Goal: Transaction & Acquisition: Purchase product/service

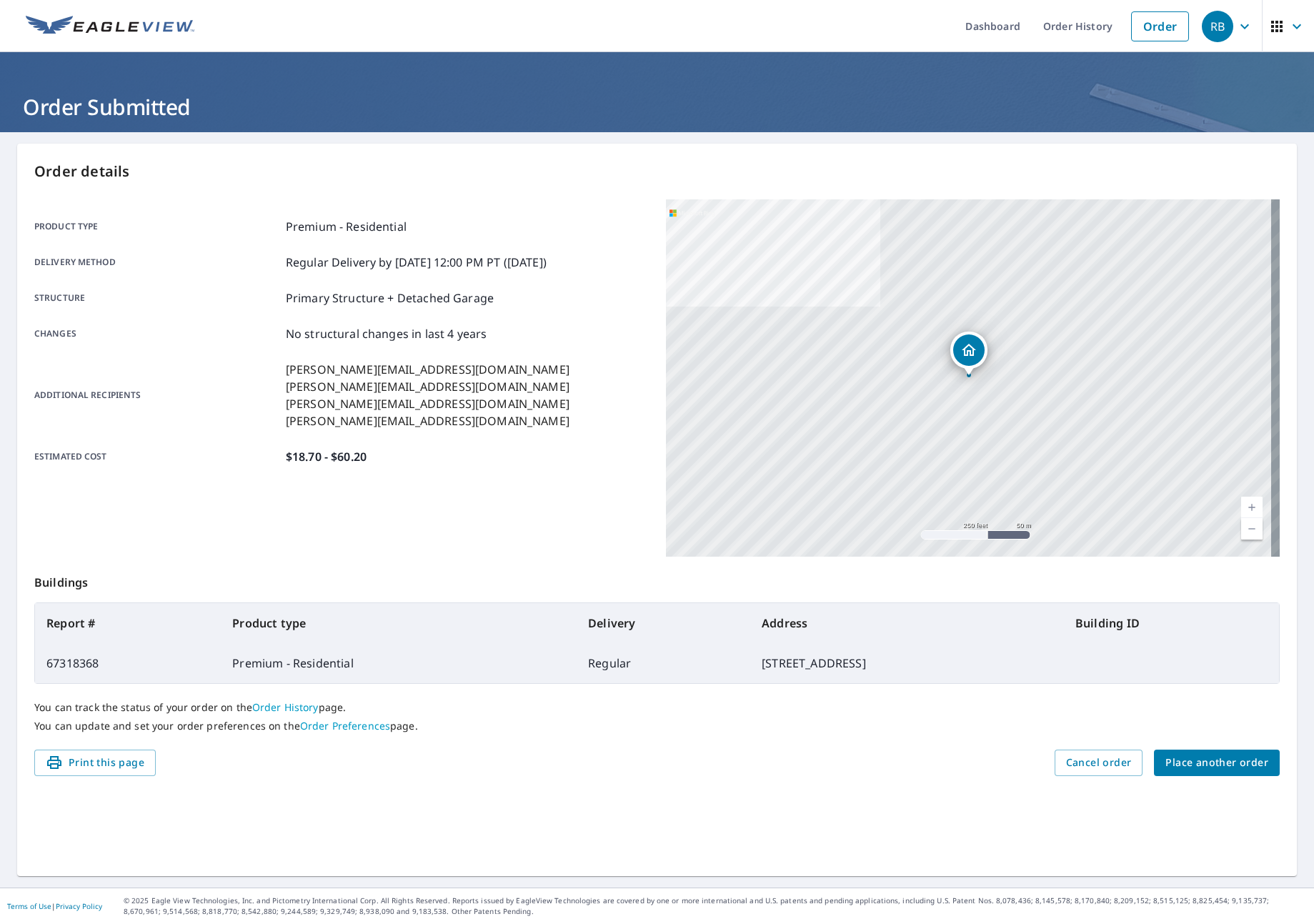
click at [1235, 765] on span "Place another order" at bounding box center [1217, 763] width 103 height 18
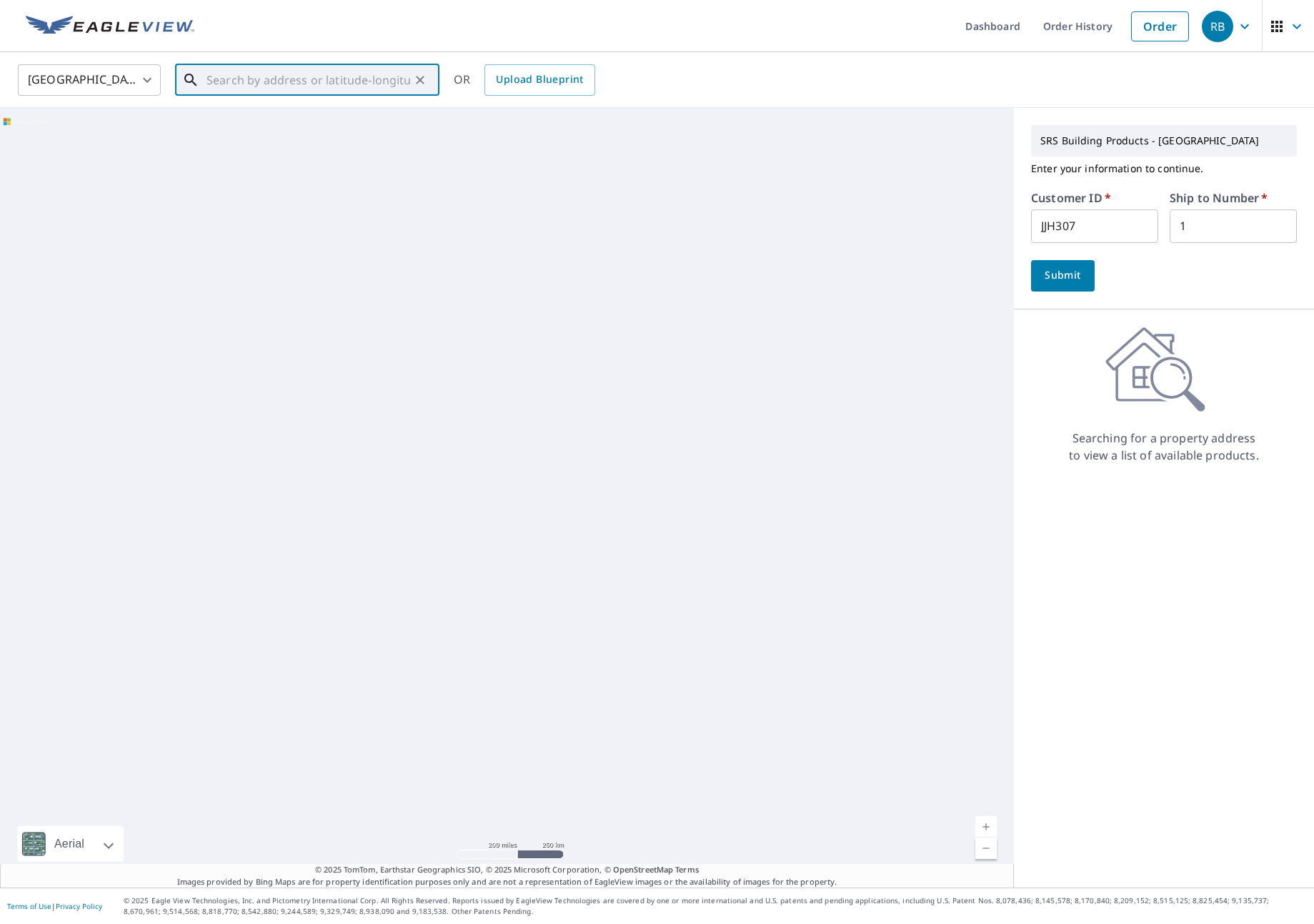
click at [271, 81] on input "text" at bounding box center [308, 80] width 204 height 40
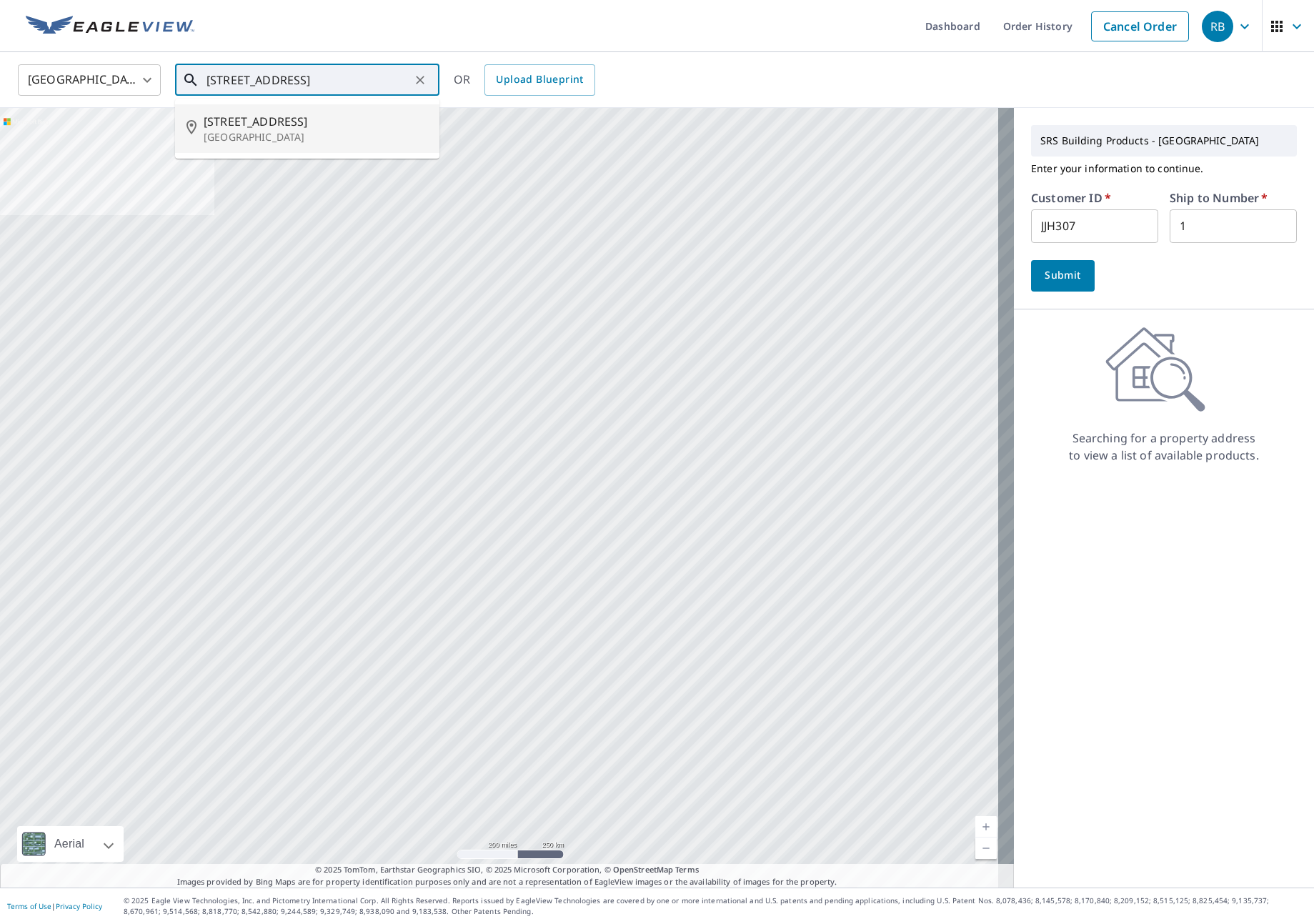
click at [268, 127] on span "[STREET_ADDRESS]" at bounding box center [316, 121] width 224 height 17
type input "[STREET_ADDRESS]"
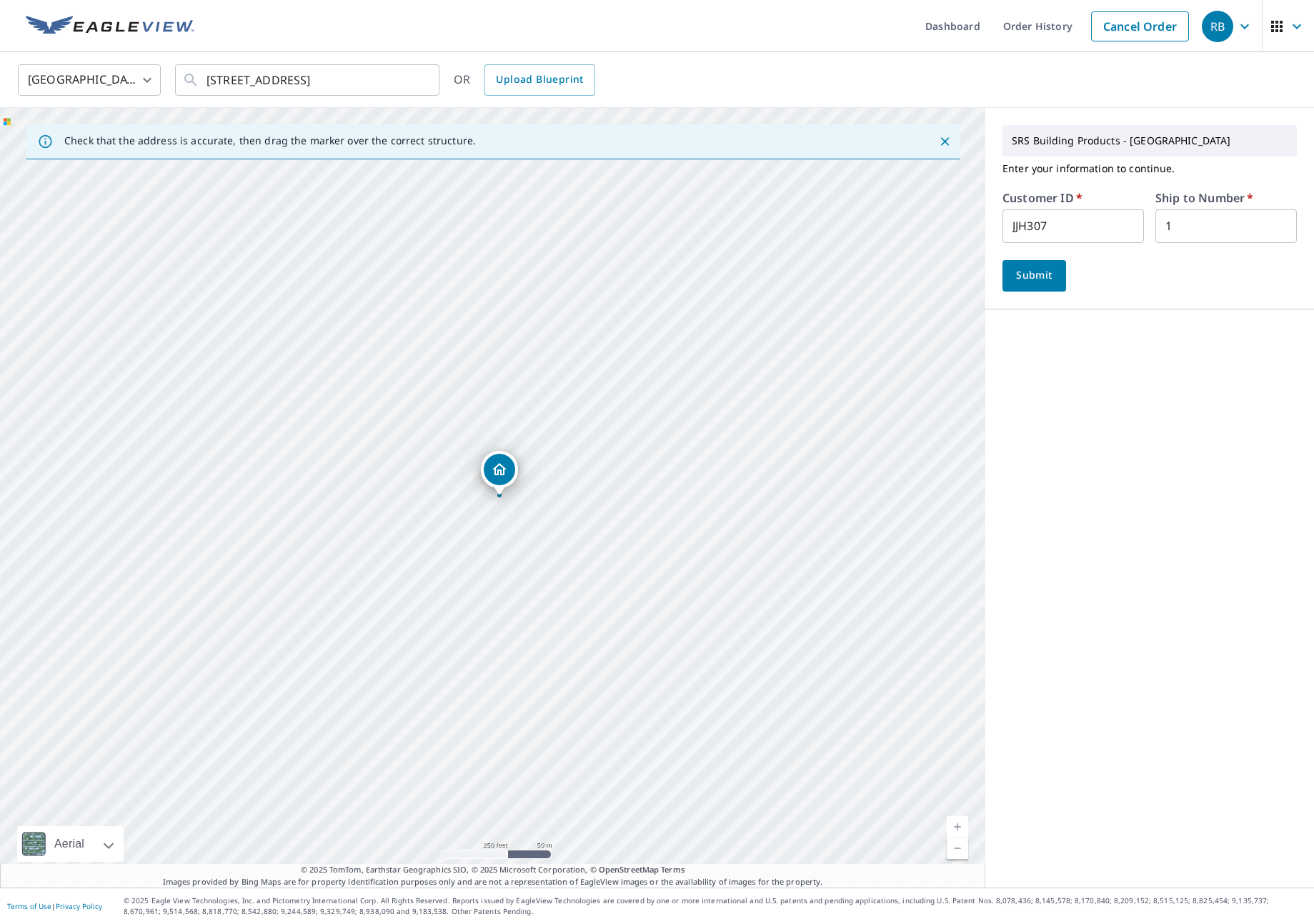
click at [1040, 219] on input "JJH307" at bounding box center [1074, 227] width 142 height 34
click at [1042, 219] on input "JJH307" at bounding box center [1074, 227] width 142 height 34
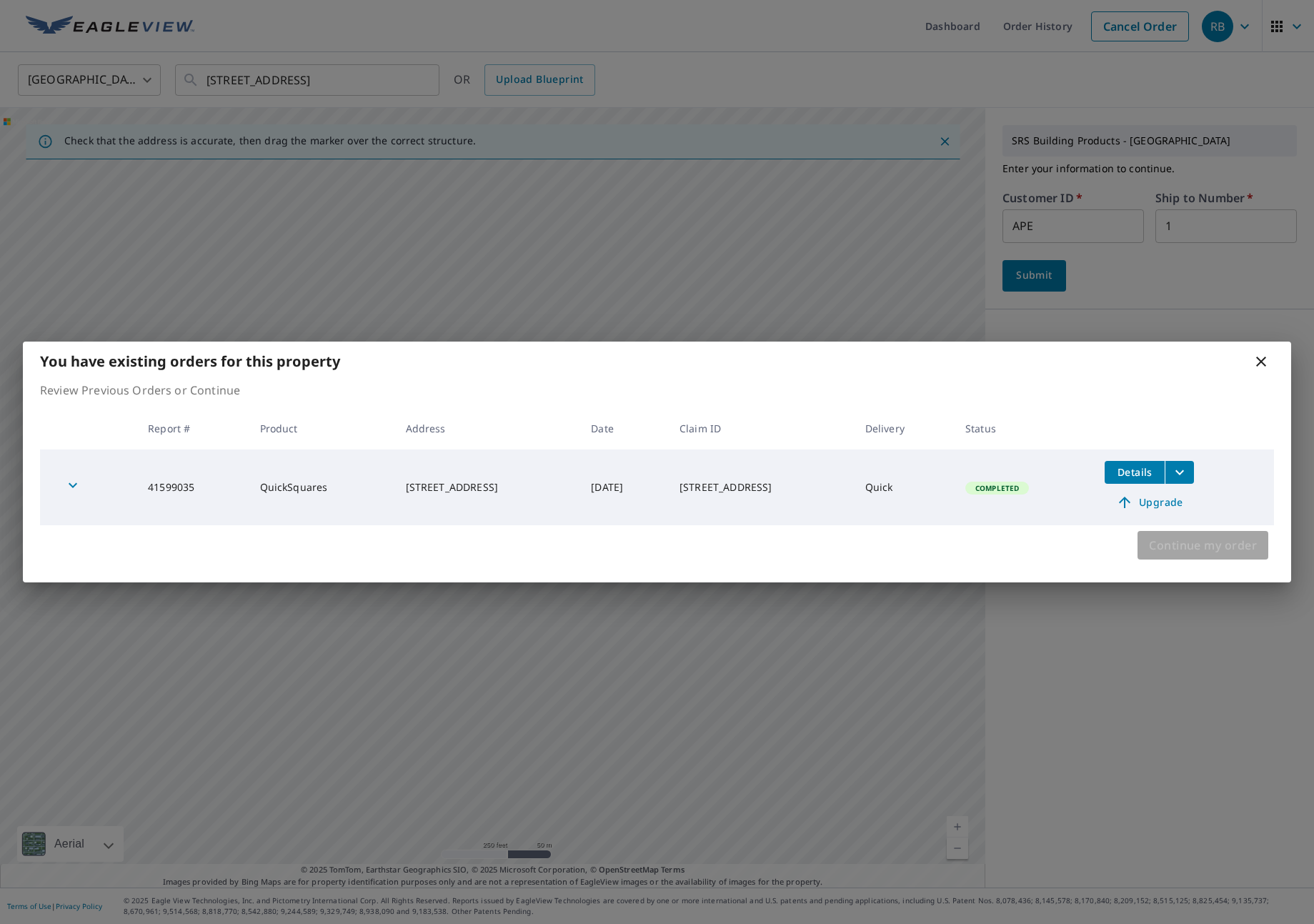
click at [1218, 551] on span "Continue my order" at bounding box center [1203, 545] width 108 height 20
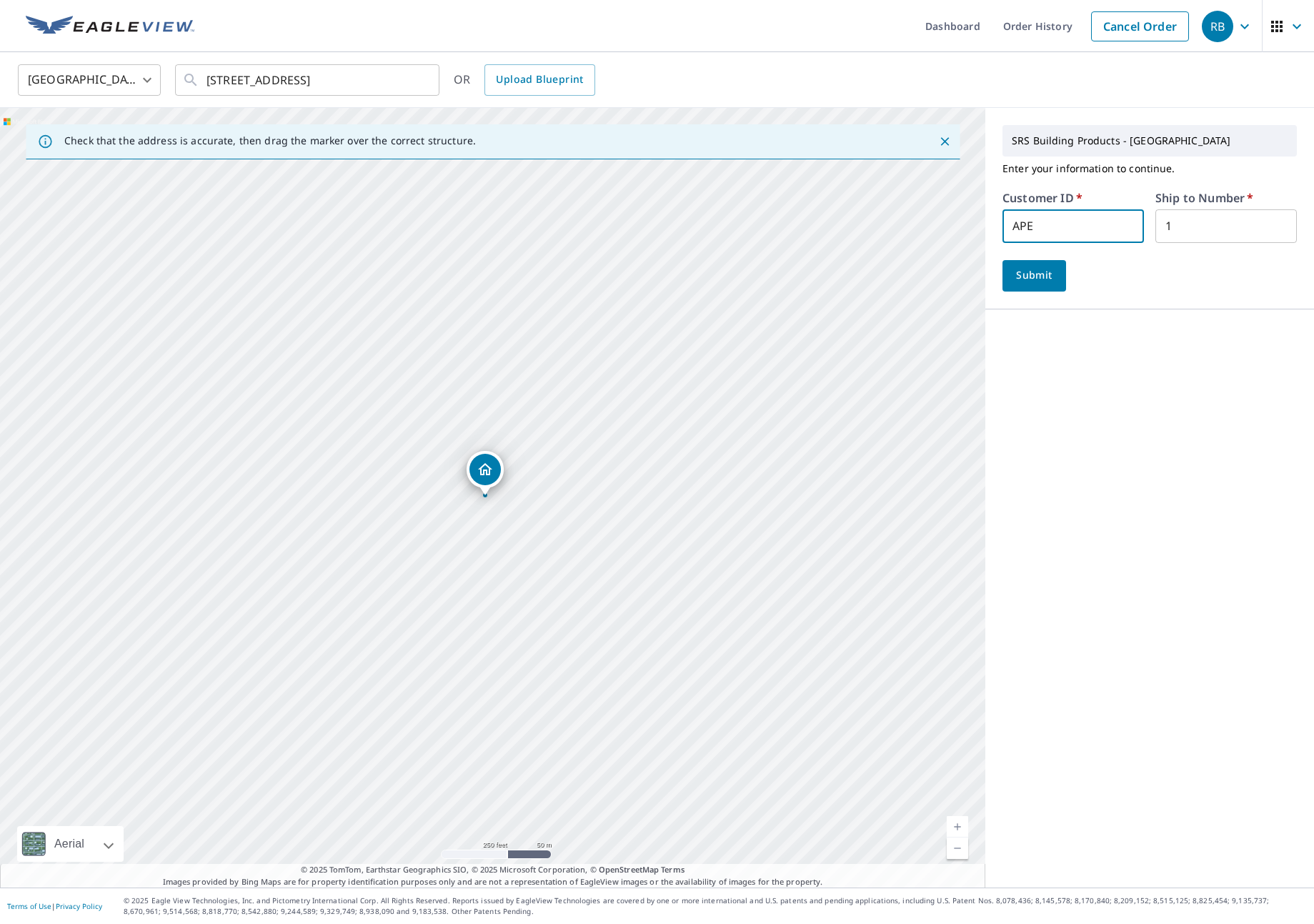
click at [1038, 217] on input "APE" at bounding box center [1074, 227] width 142 height 34
type input "APE324"
click at [1014, 273] on span "Submit" at bounding box center [1034, 276] width 41 height 18
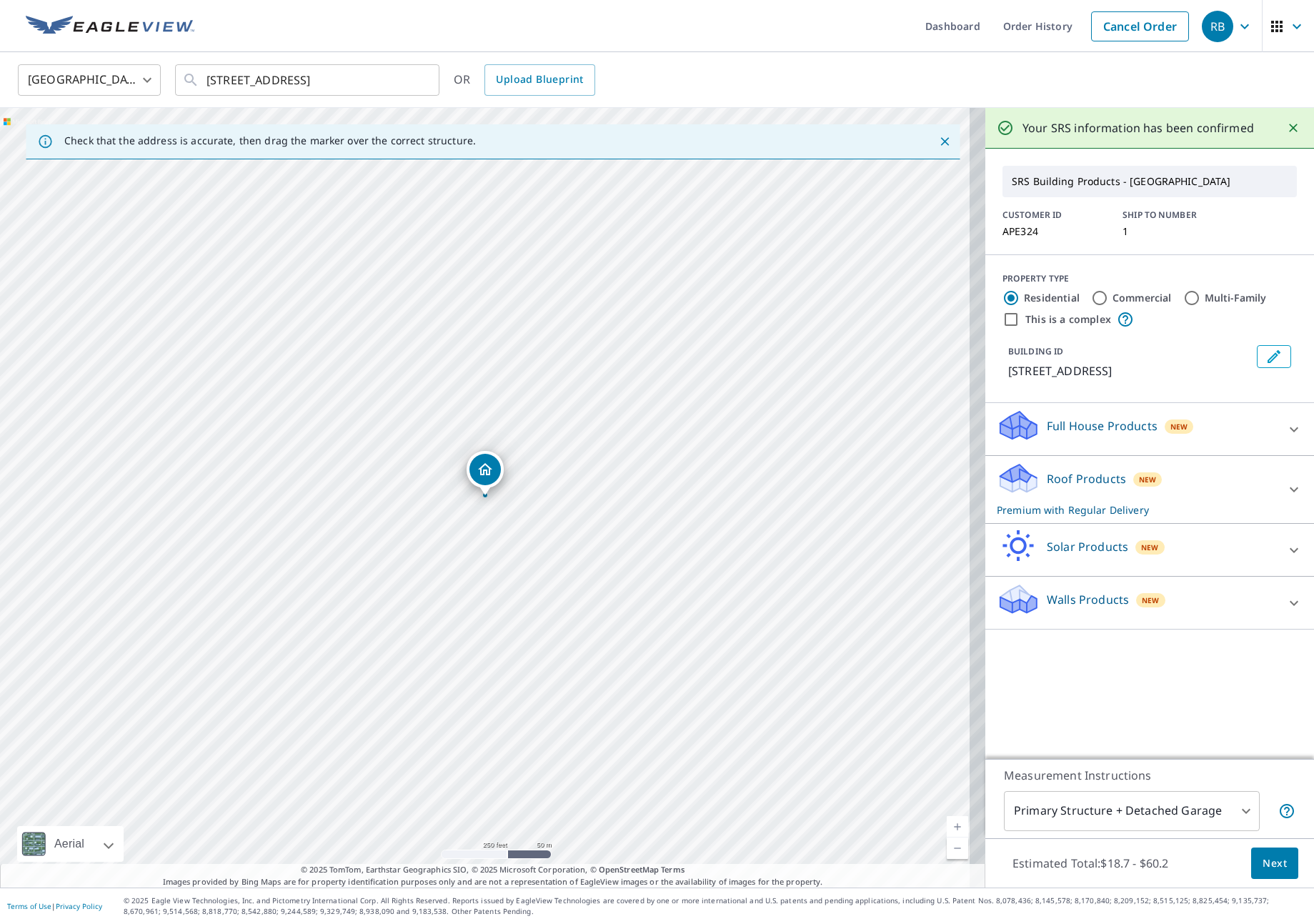
click at [1233, 481] on div "Roof Products New Premium with Regular Delivery" at bounding box center [1137, 489] width 280 height 56
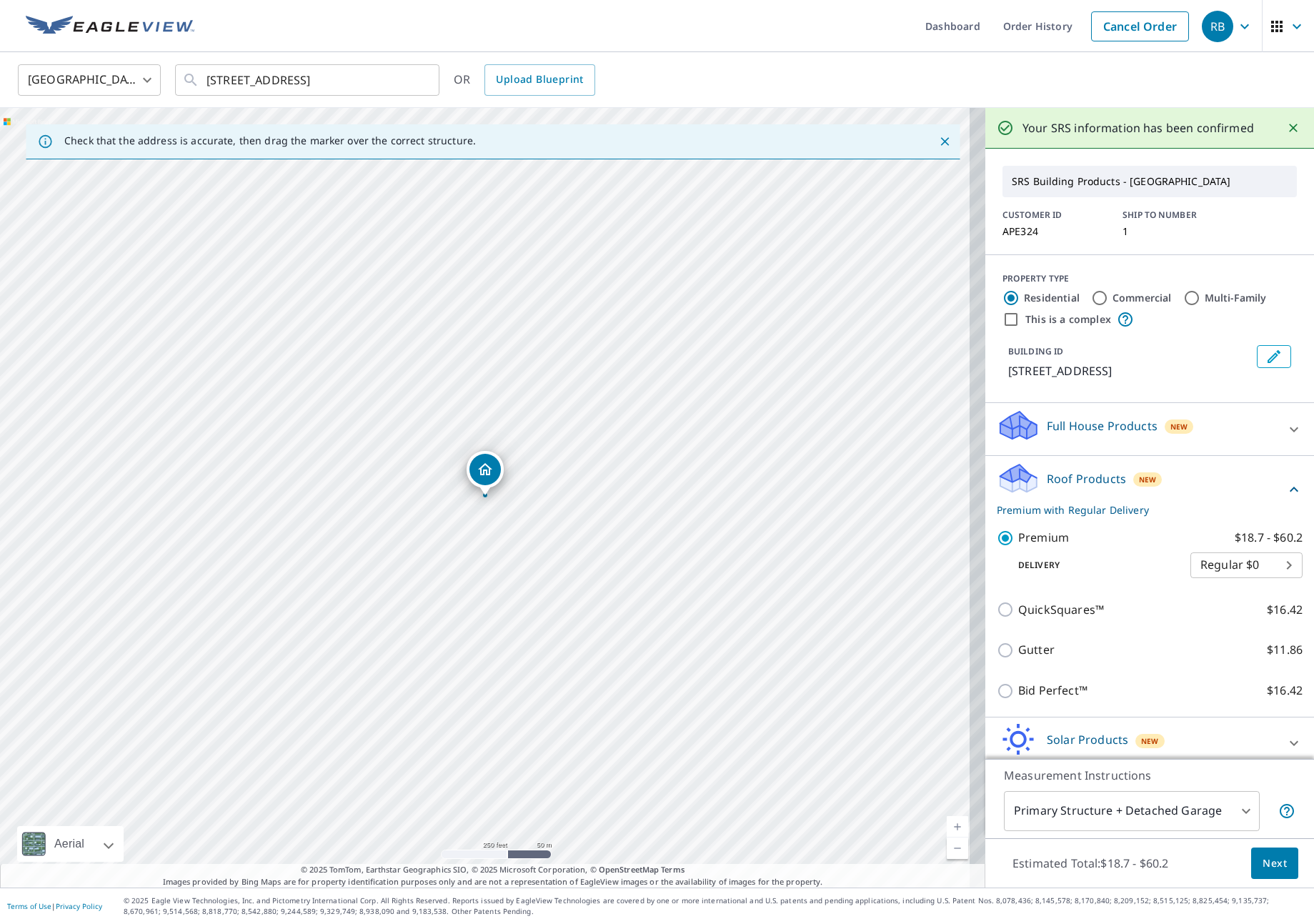
click at [1270, 868] on span "Next" at bounding box center [1274, 864] width 24 height 18
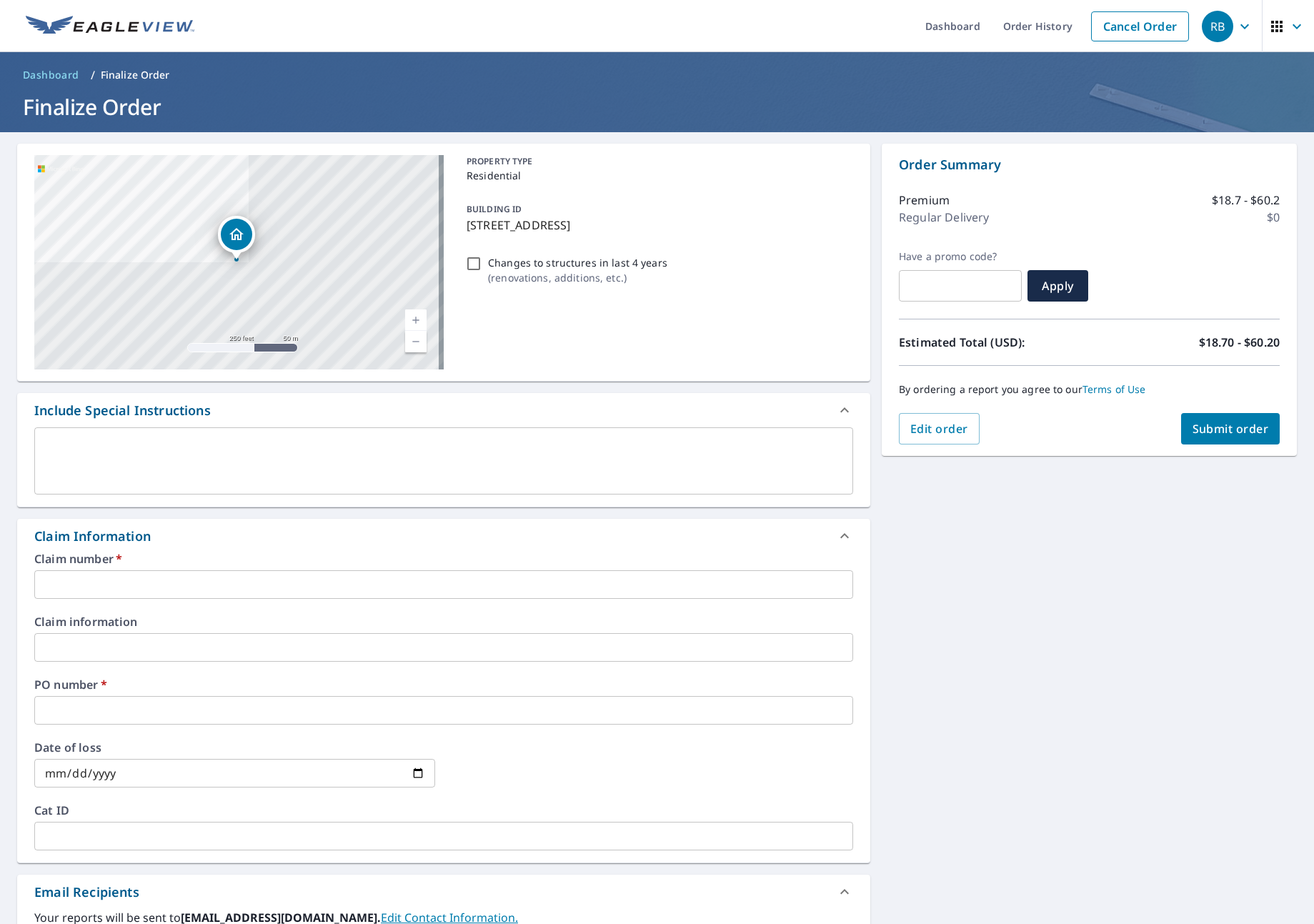
click at [185, 568] on div "Claim number   * ​" at bounding box center [444, 576] width 819 height 46
click at [193, 576] on input "text" at bounding box center [444, 584] width 819 height 28
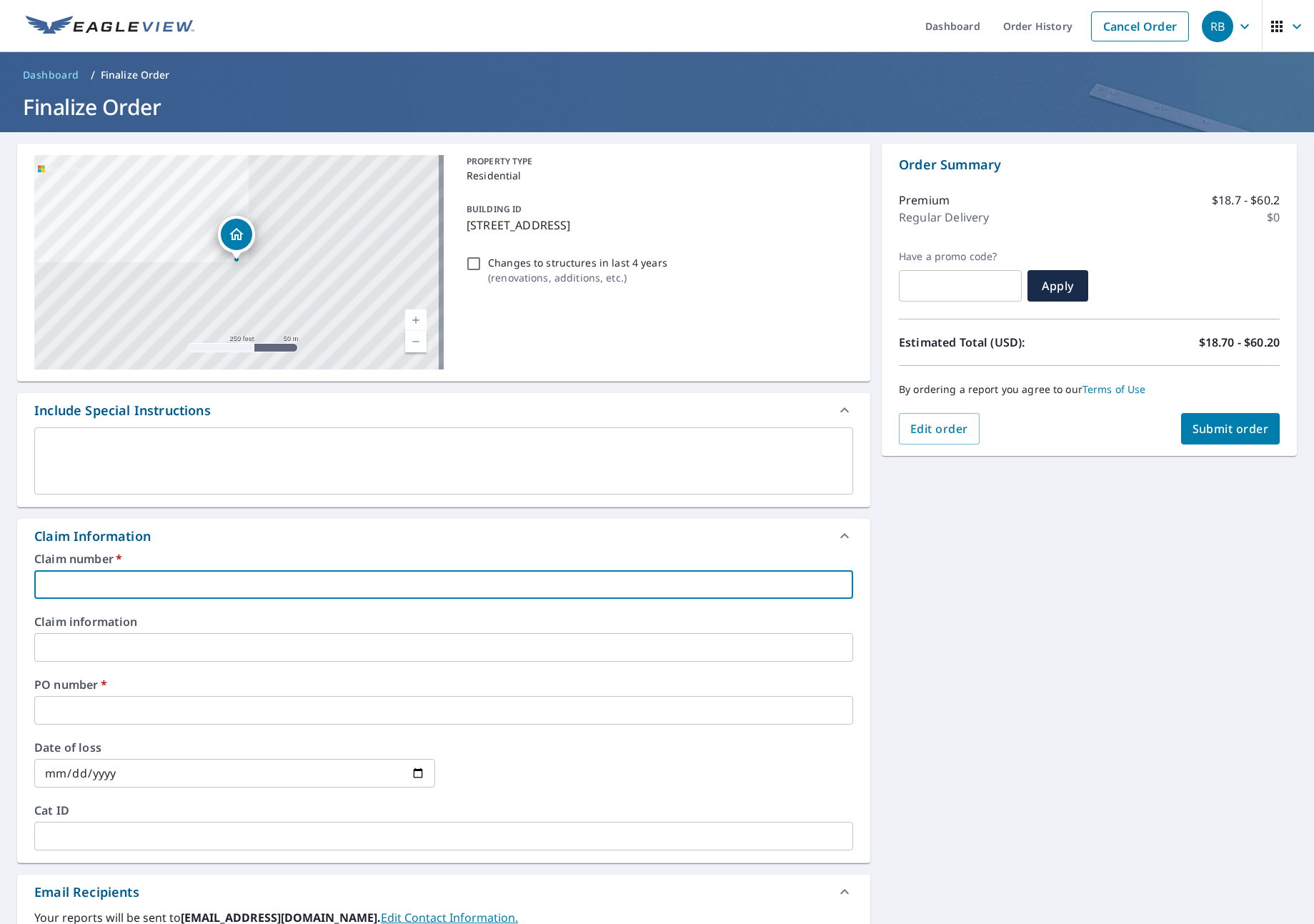
type input "a"
checkbox input "true"
type input "ap"
checkbox input "true"
type input "ape"
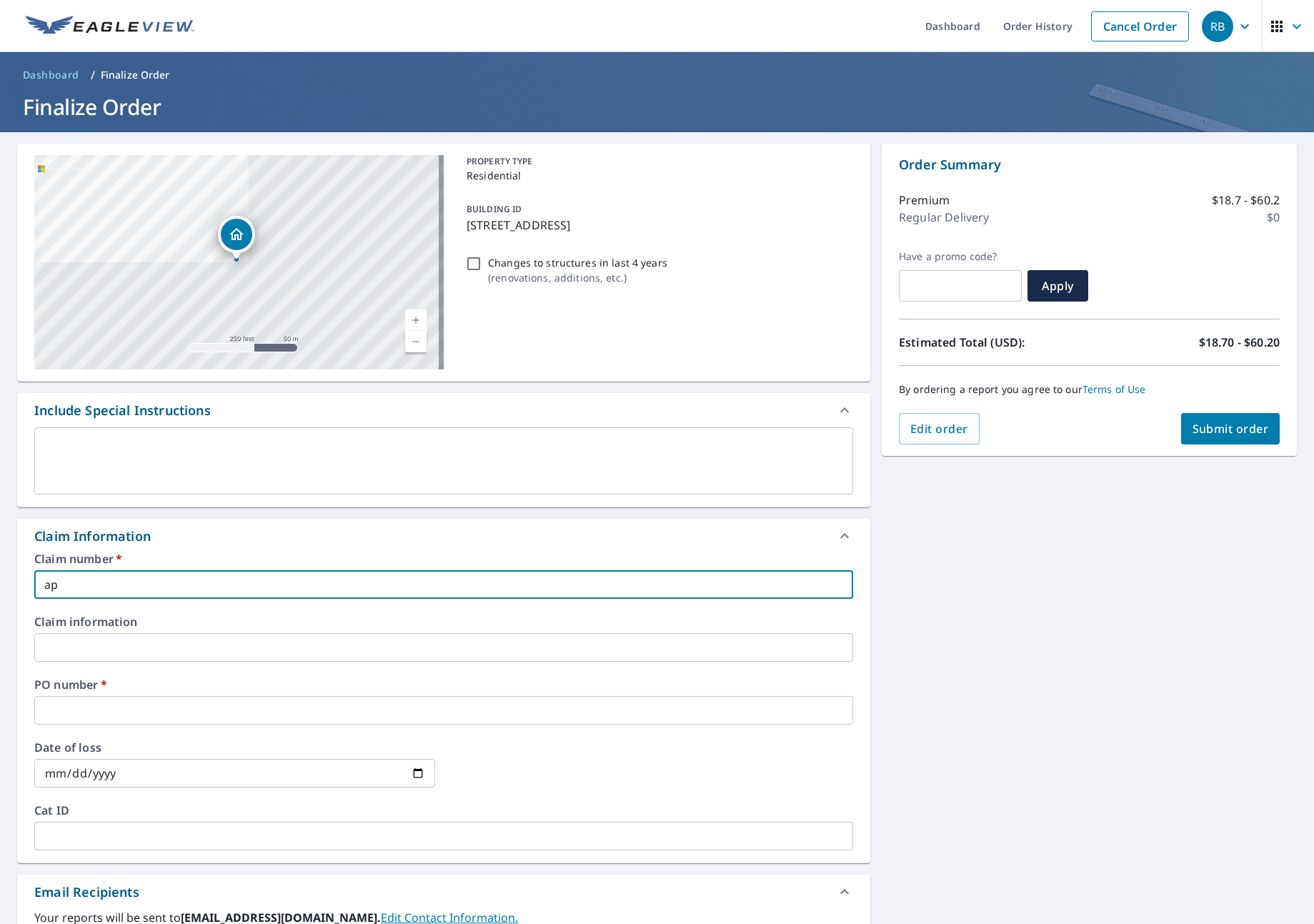
checkbox input "true"
type input "apex"
checkbox input "true"
type input "A"
checkbox input "true"
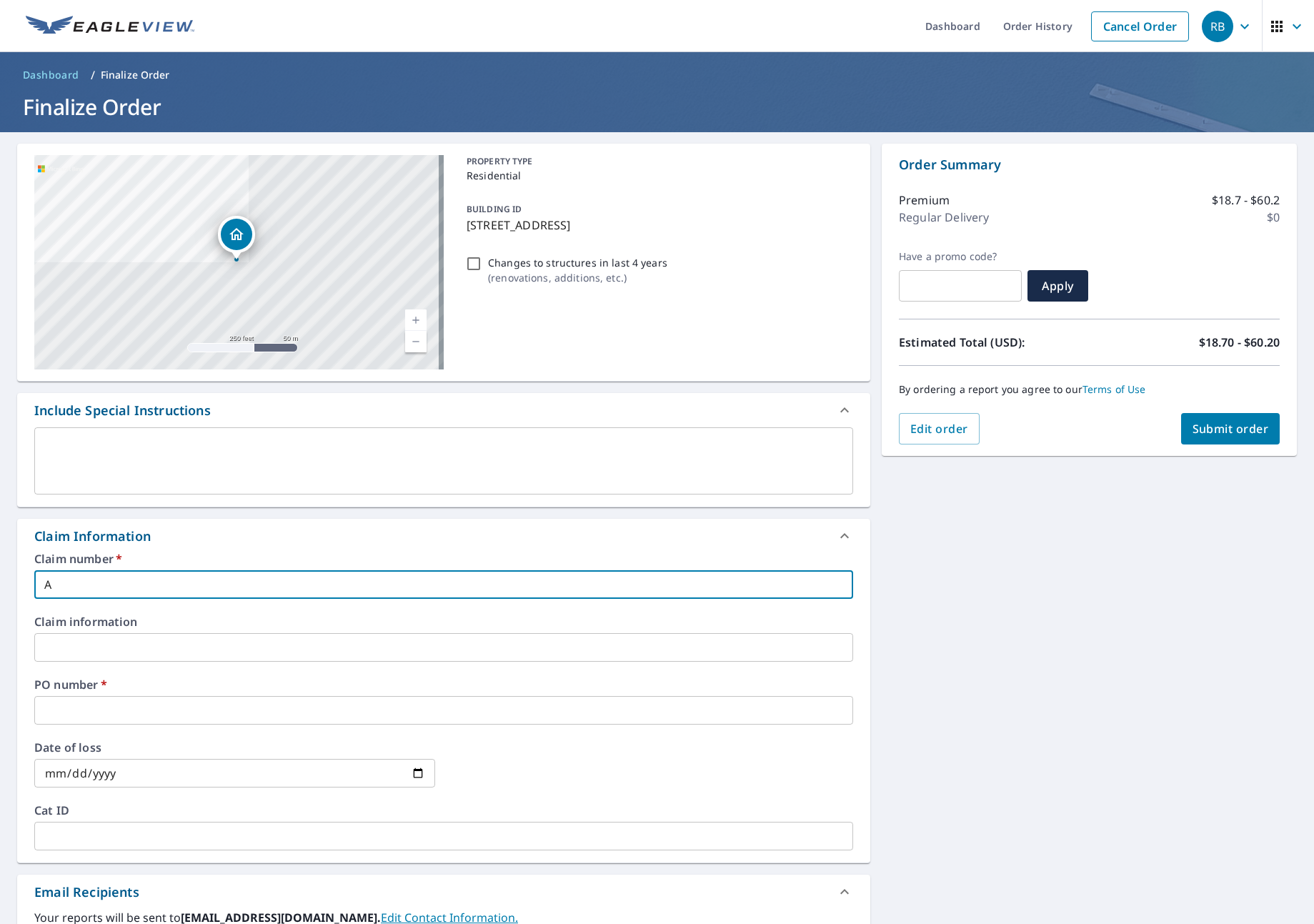
type input "AP"
checkbox input "true"
type input "APE"
checkbox input "true"
type input "APEX"
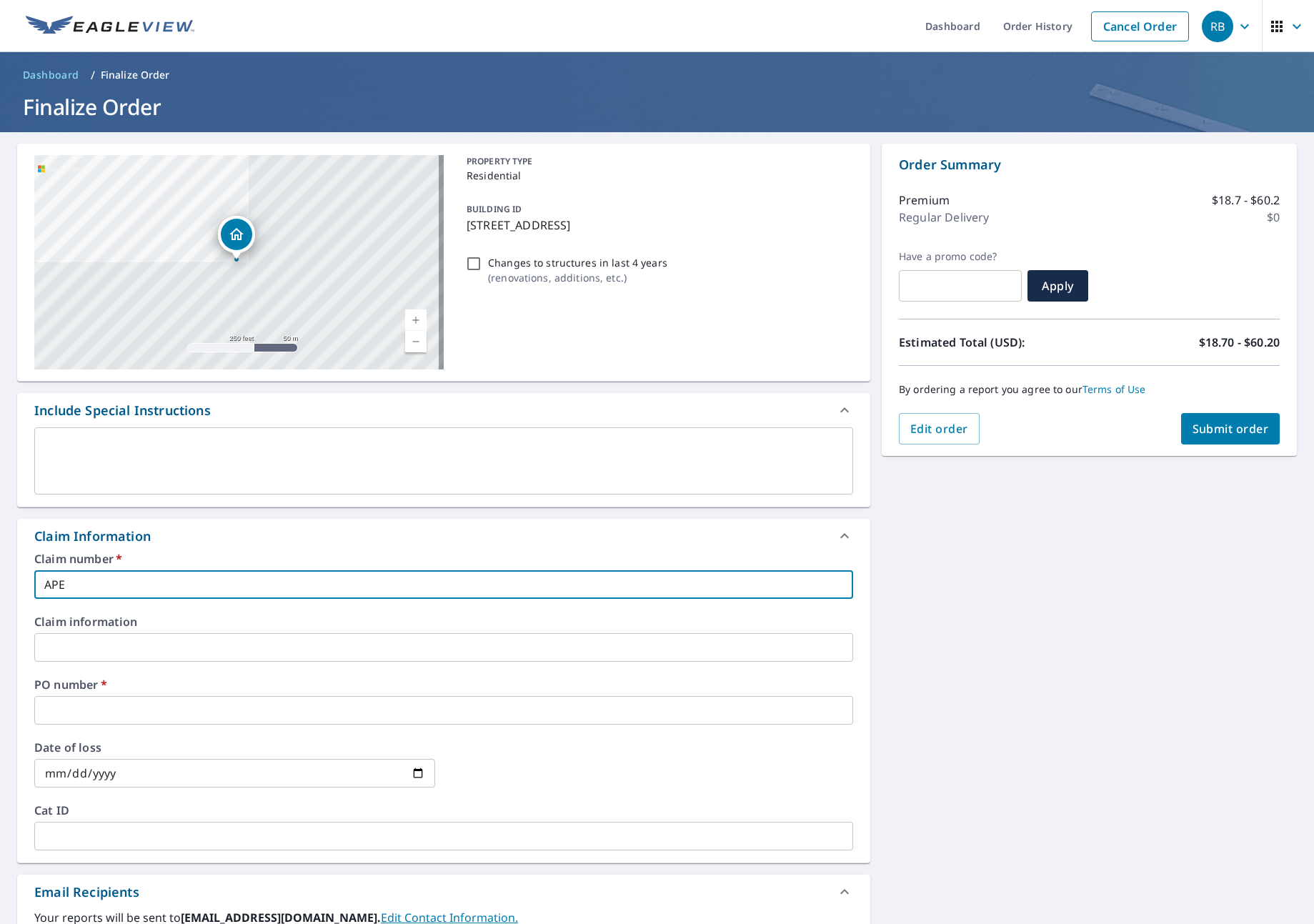
checkbox input "true"
type input "APEX"
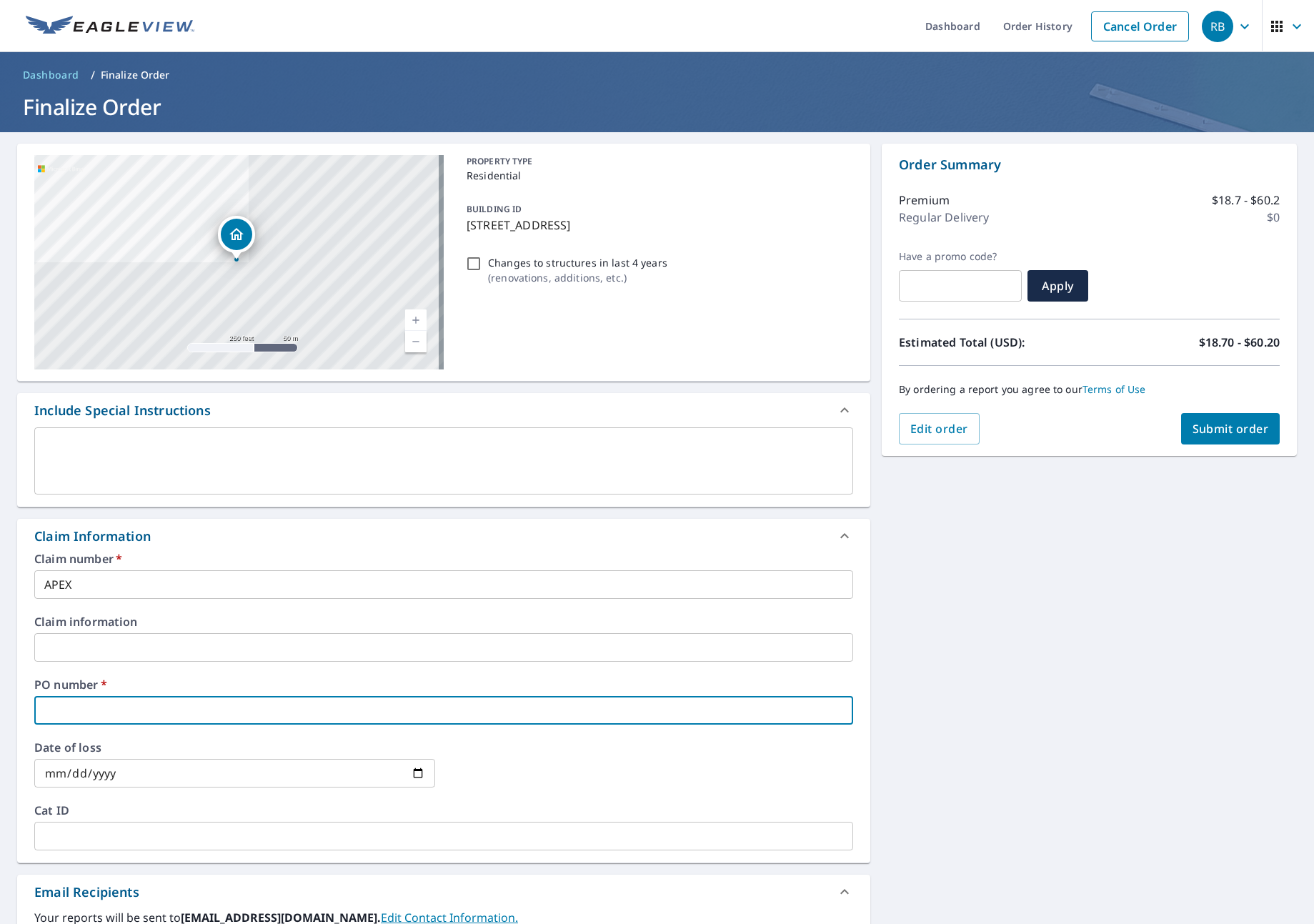
type input "A"
checkbox input "true"
type input "AP"
checkbox input "true"
type input "APE"
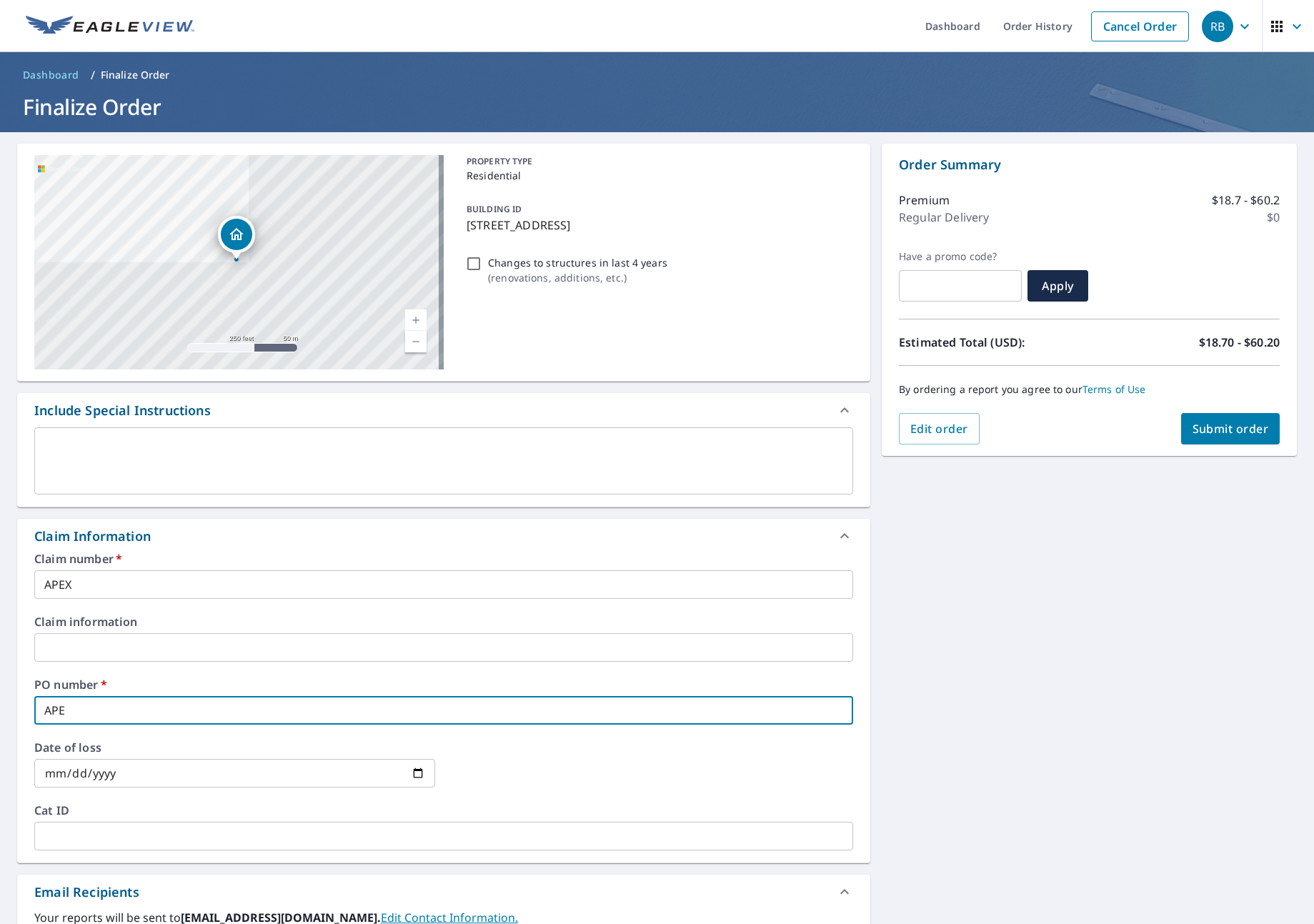
checkbox input "true"
type input "APEX"
checkbox input "true"
type input "APEX"
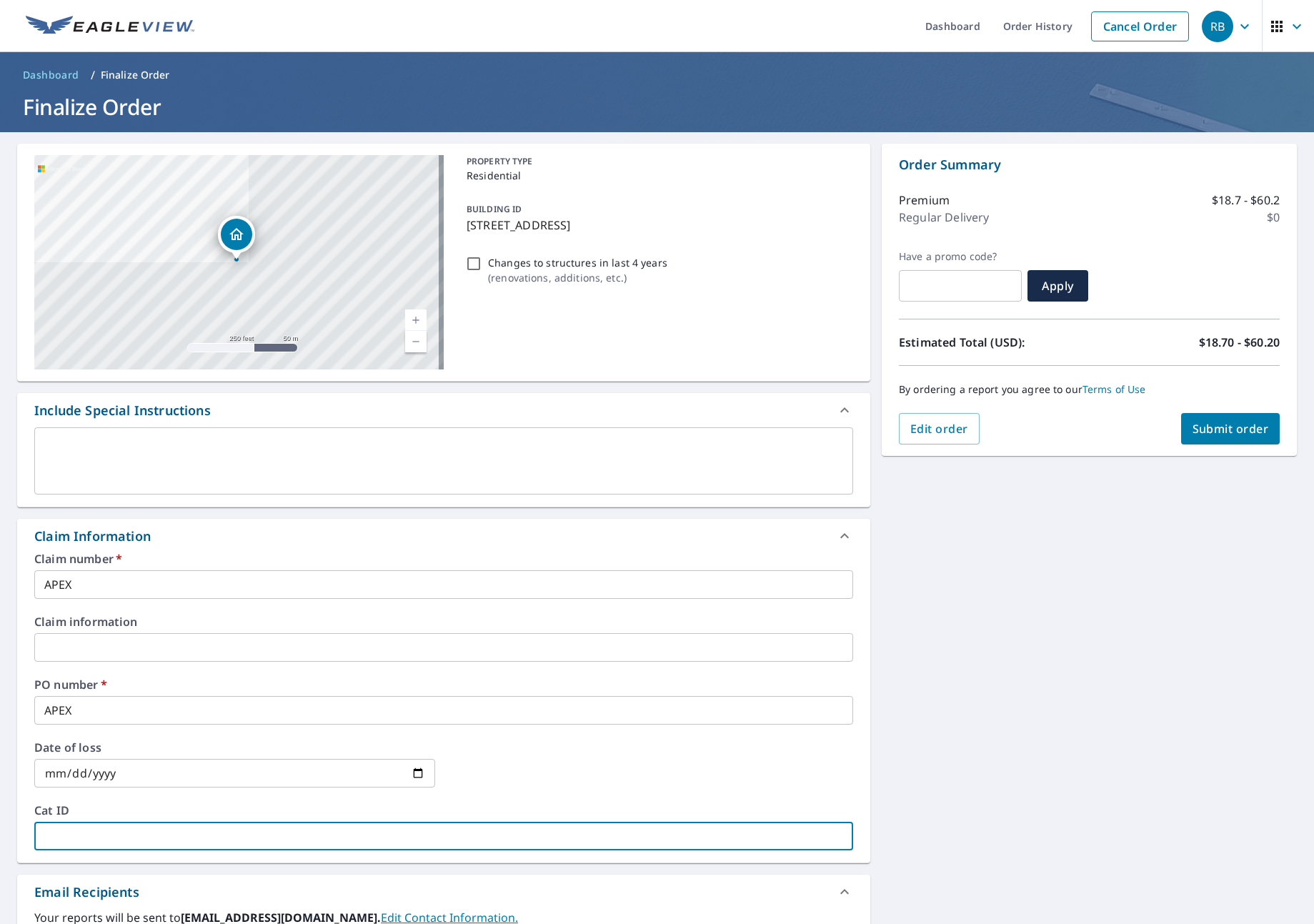
type input "A"
checkbox input "true"
type input "AP"
checkbox input "true"
type input "APE"
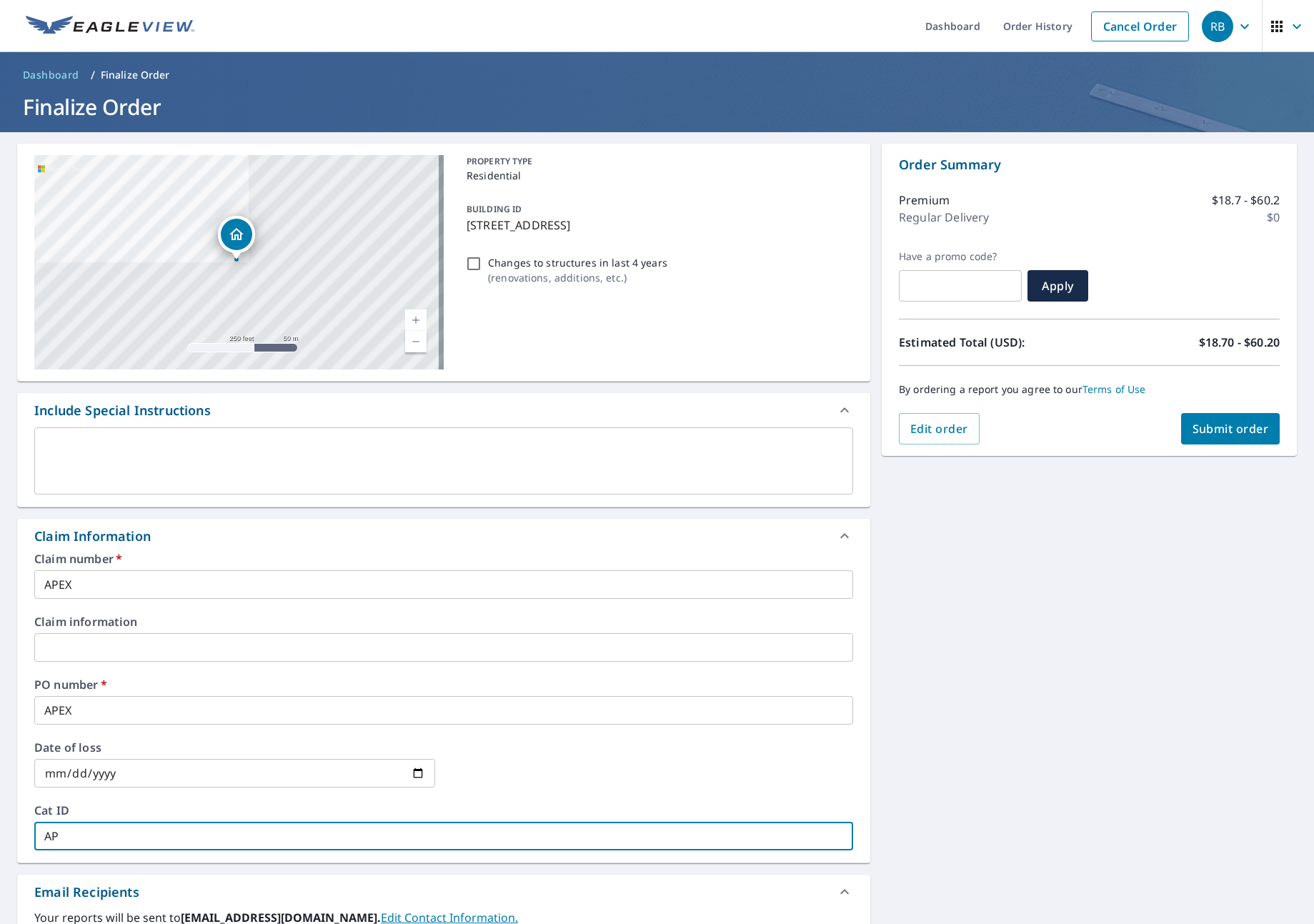
checkbox input "true"
type input "APEX"
checkbox input "true"
type input "APEX"
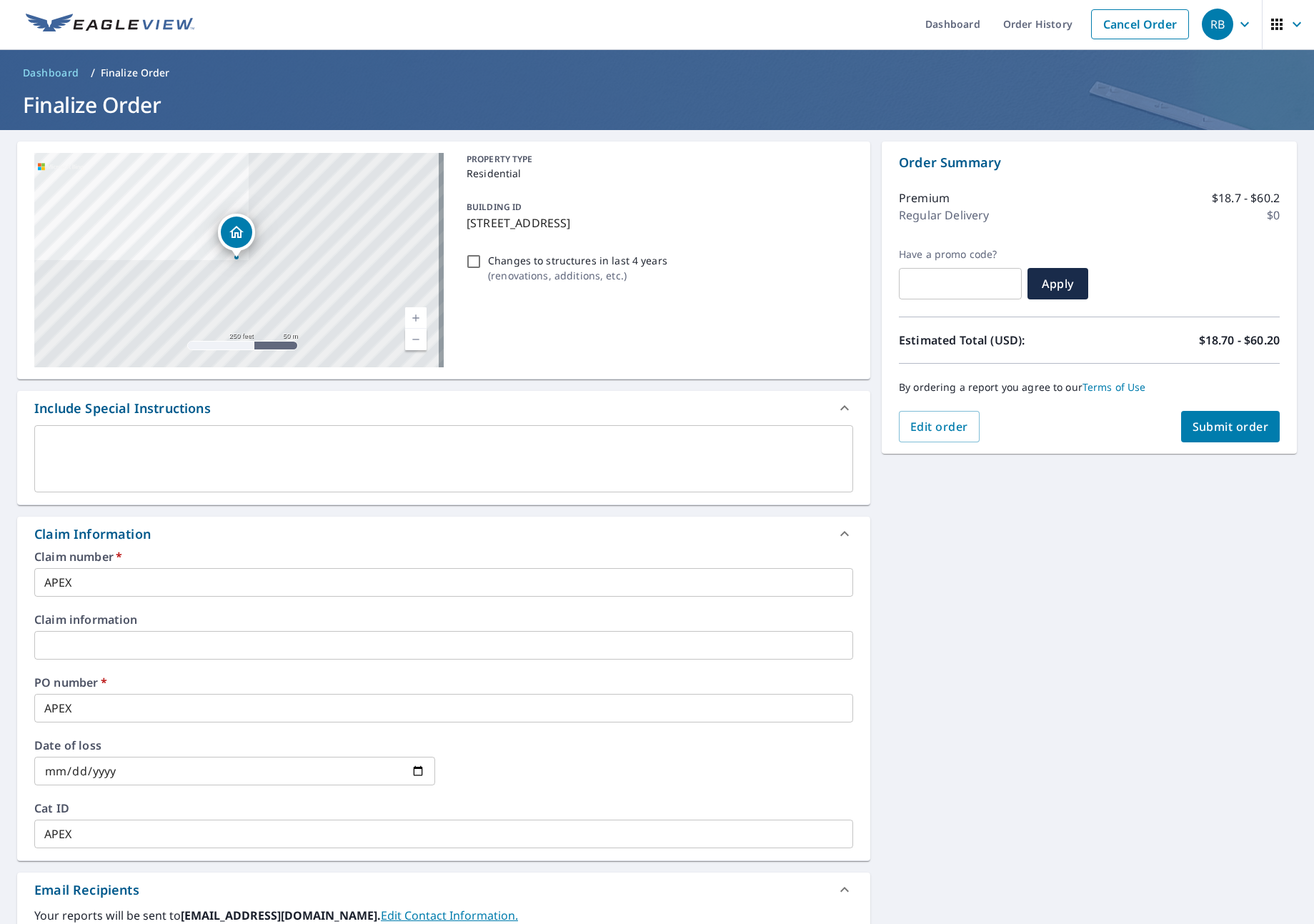
scroll to position [294, 0]
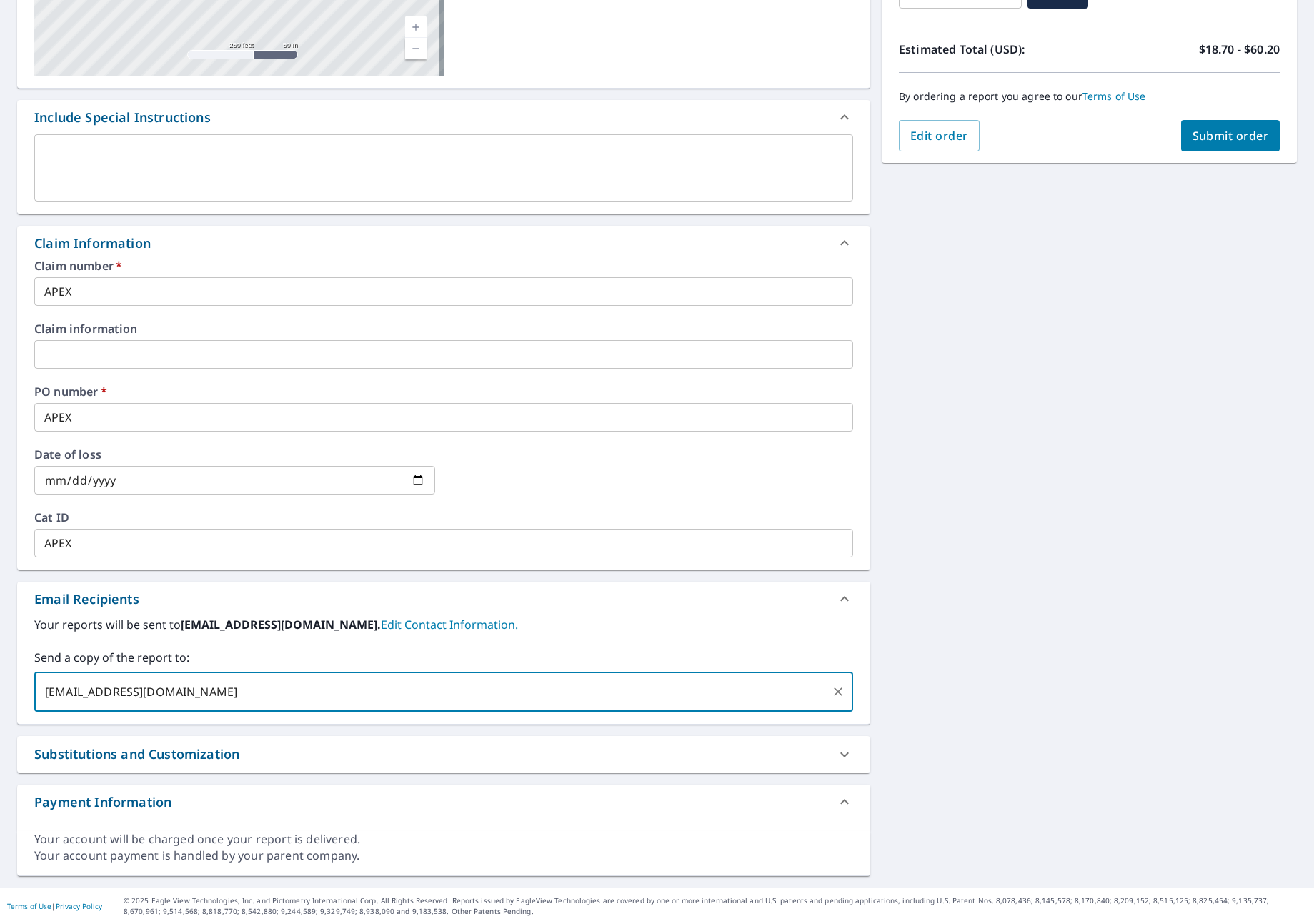
type input "[EMAIL_ADDRESS][DOMAIN_NAME]"
checkbox input "true"
type input "[PERSON_NAME][EMAIL_ADDRESS][PERSON_NAME][DOMAIN_NAME]"
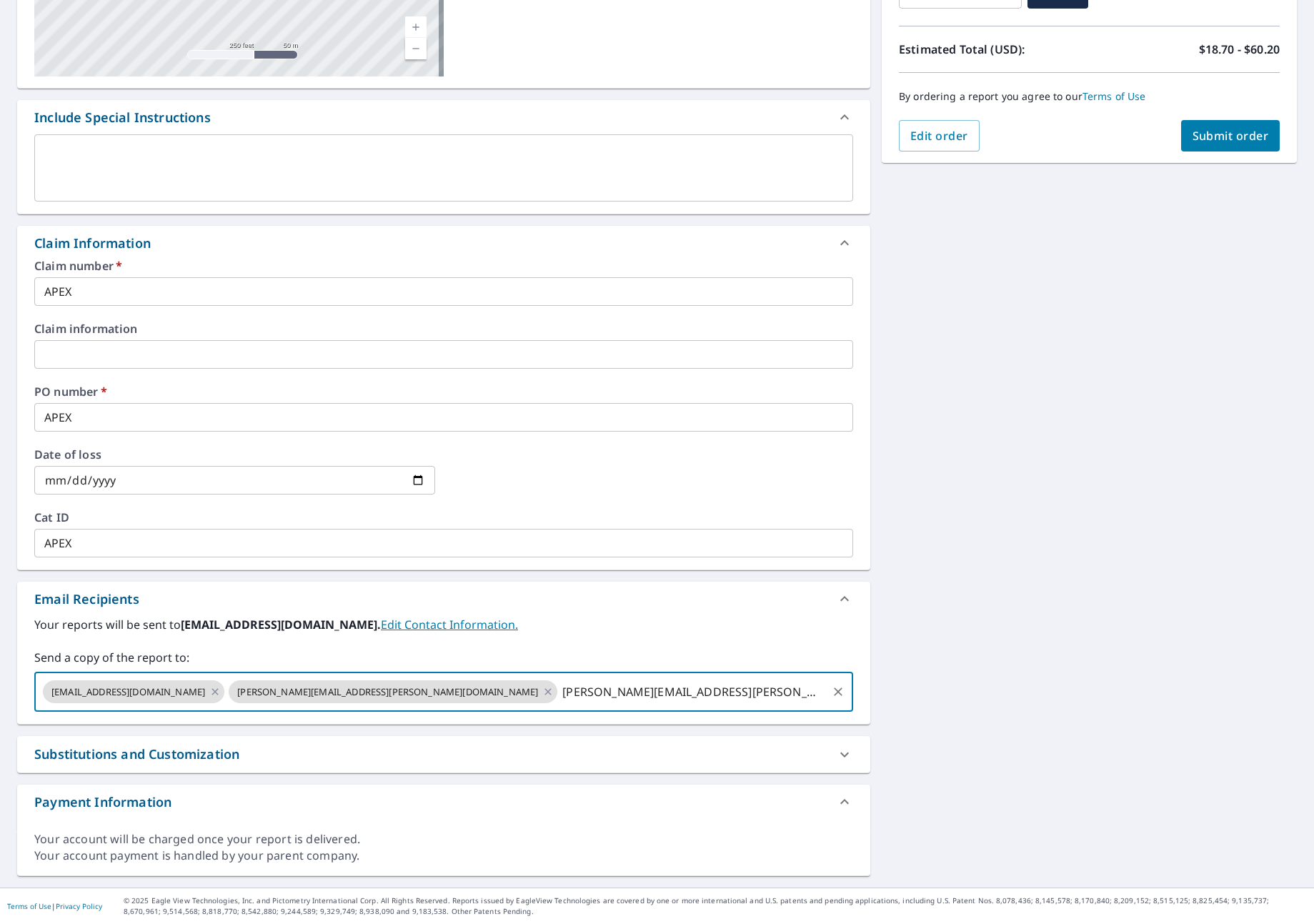
checkbox input "true"
type input "[PERSON_NAME][EMAIL_ADDRESS][DOMAIN_NAME]"
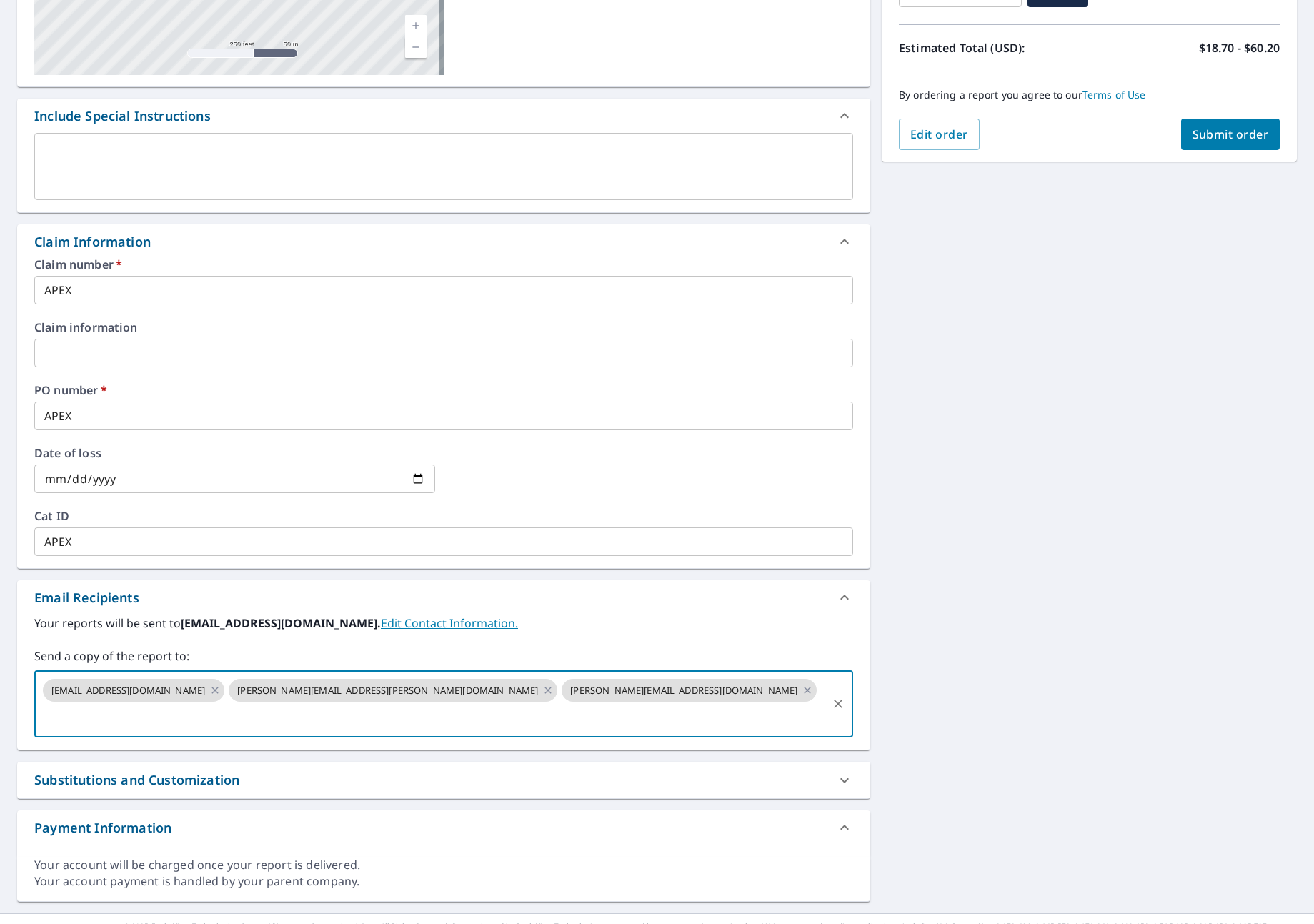
click at [1214, 139] on span "Submit order" at bounding box center [1230, 135] width 77 height 16
checkbox input "true"
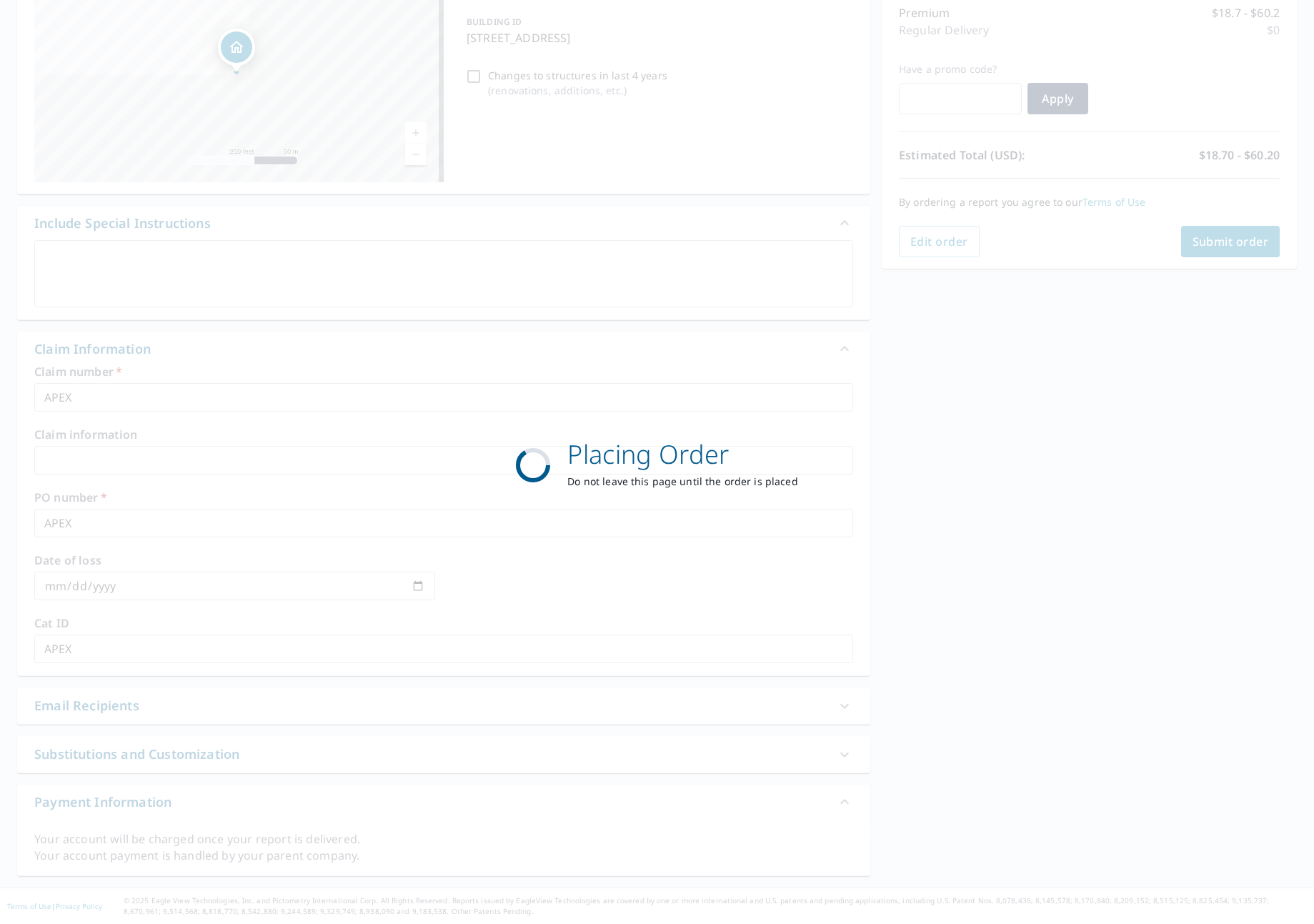
scroll to position [189, 0]
